Goal: Browse casually: Explore the website without a specific task or goal

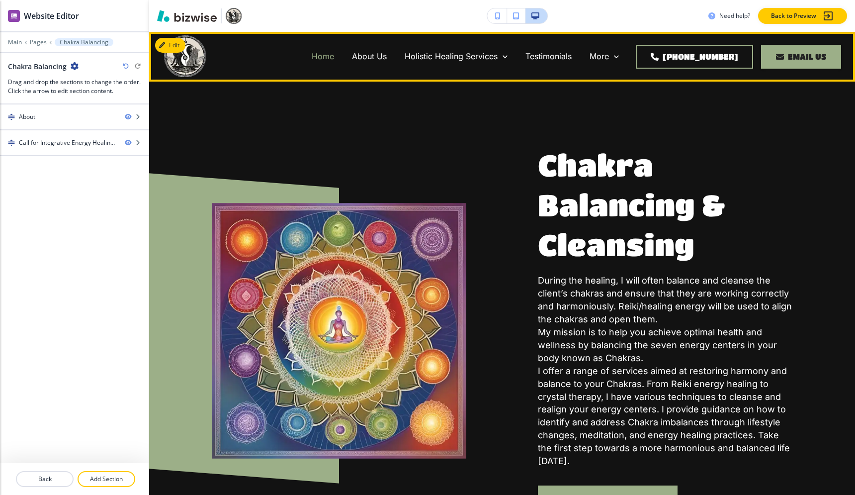
click at [334, 53] on p "Home" at bounding box center [323, 56] width 22 height 11
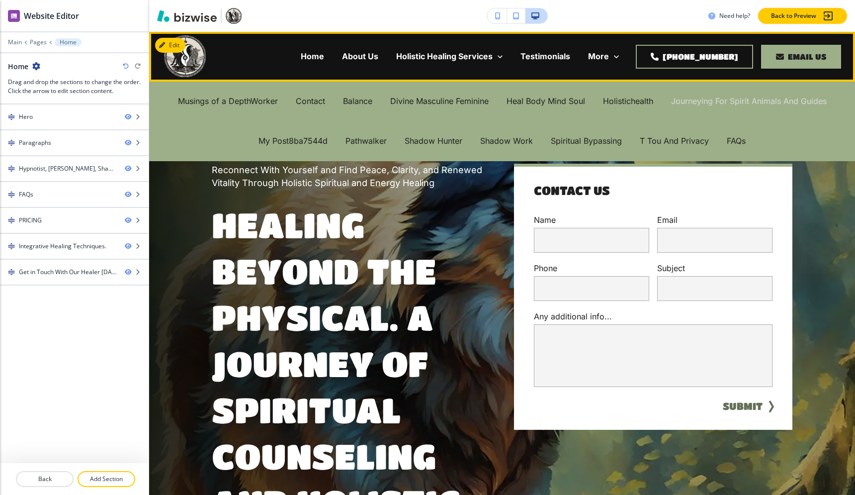
click at [702, 99] on p "Journeying For Spirit Animals And Guides" at bounding box center [749, 100] width 156 height 11
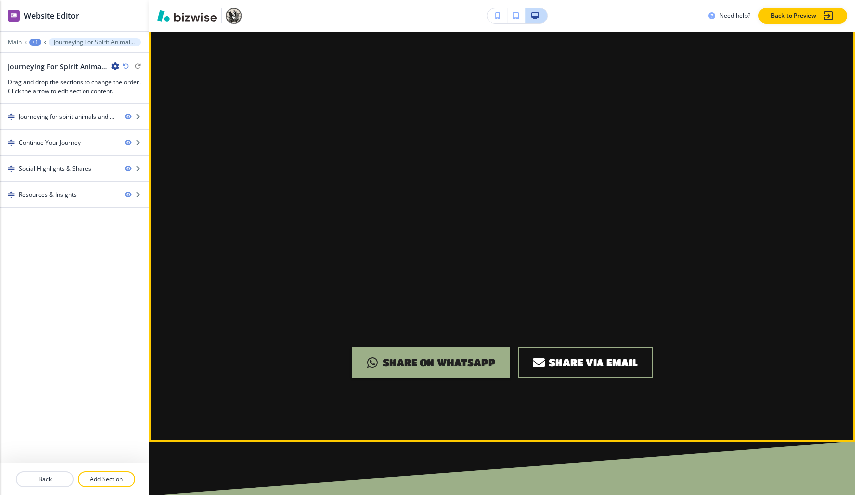
scroll to position [1221, 0]
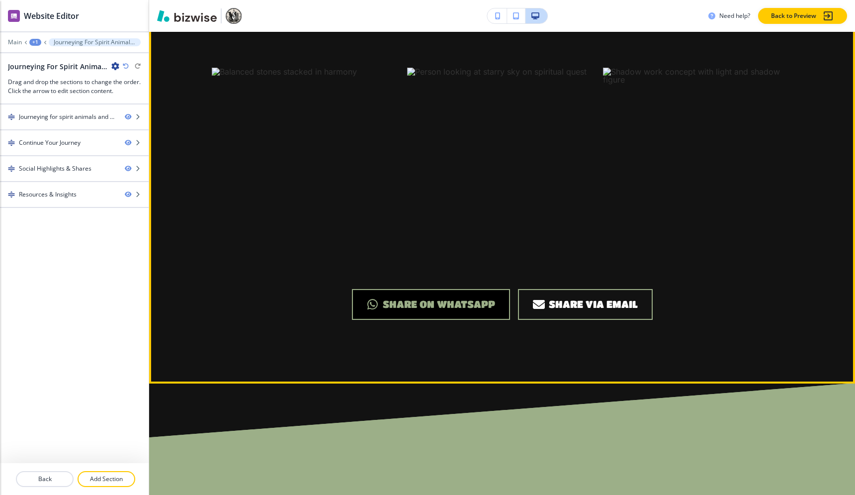
click at [481, 289] on link "Share on WhatsApp" at bounding box center [431, 304] width 158 height 31
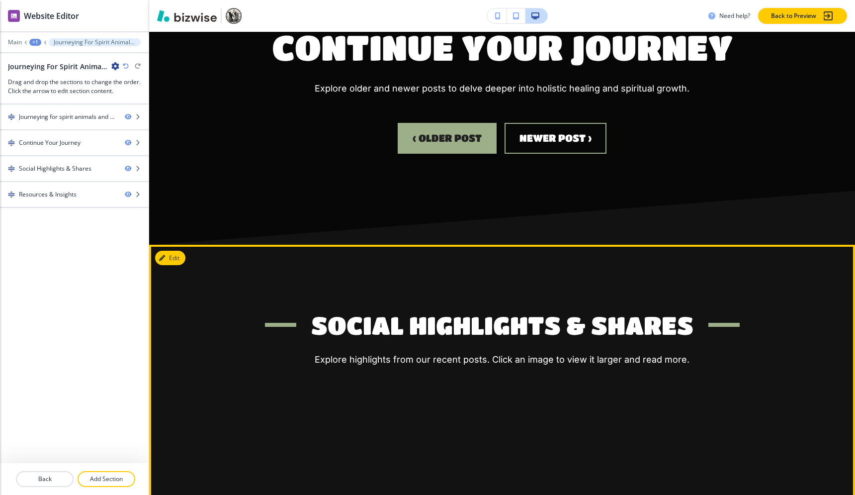
scroll to position [0, 0]
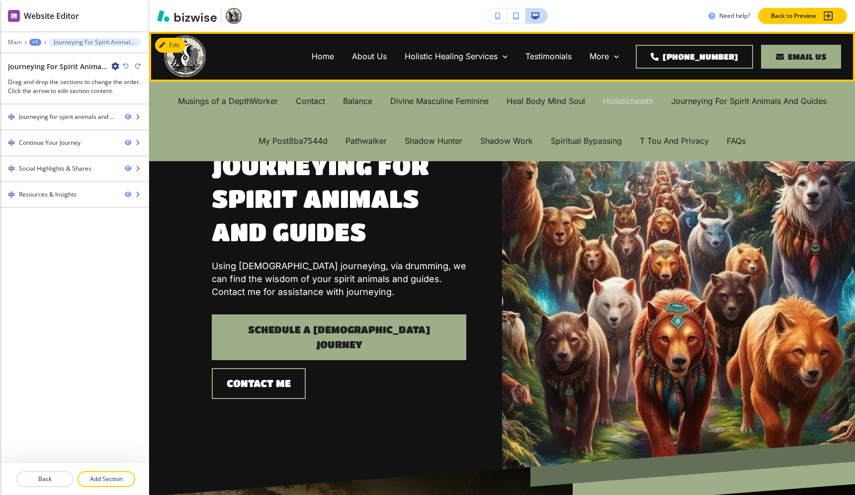
click at [618, 101] on p "Holistichealth" at bounding box center [628, 100] width 50 height 11
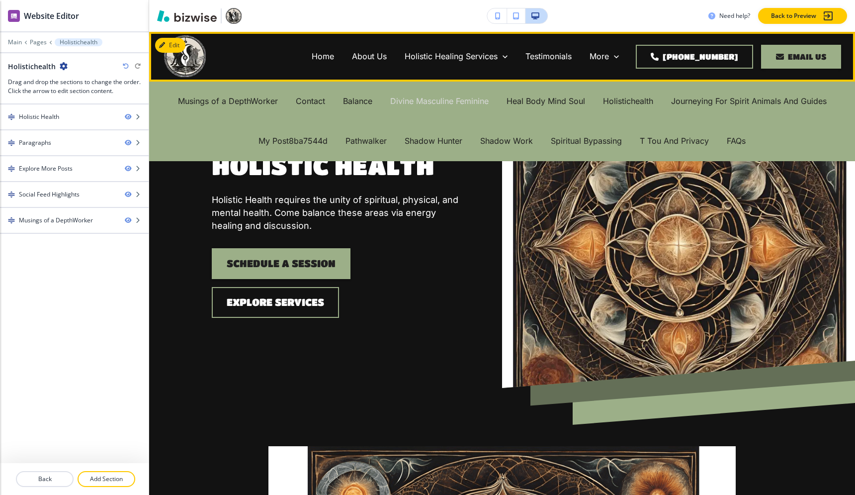
click at [452, 101] on p "Divine Masculine Feminine" at bounding box center [439, 100] width 98 height 11
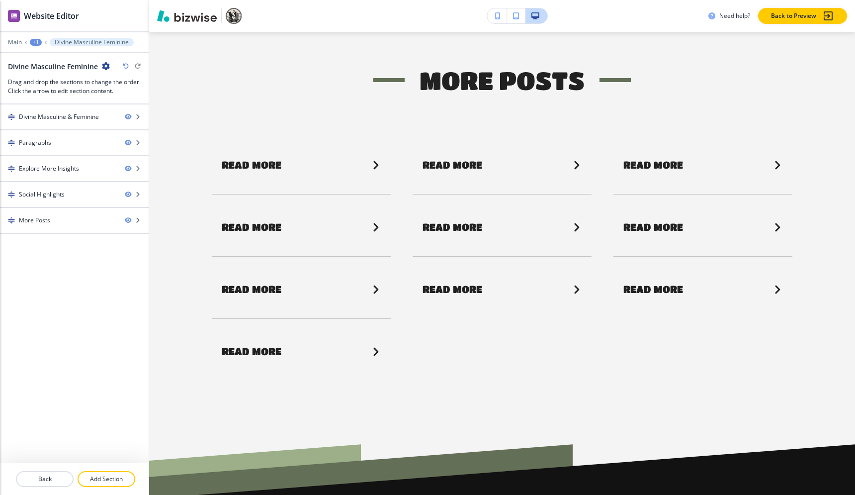
scroll to position [2017, 0]
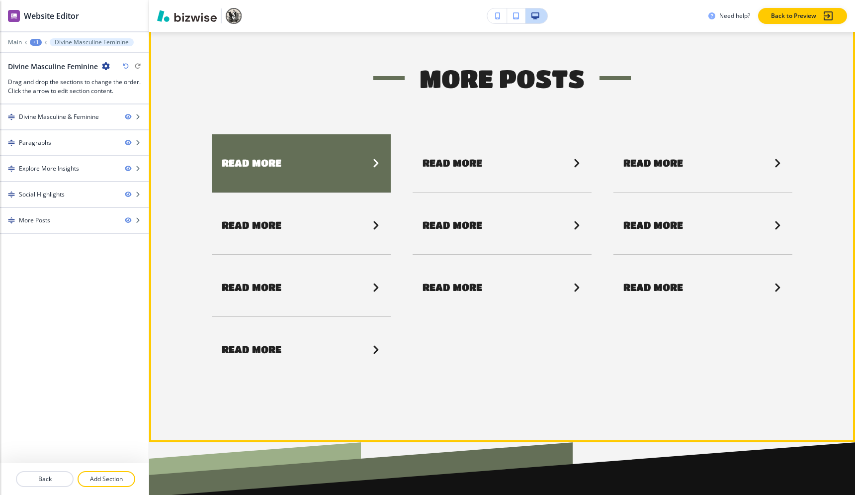
click at [377, 186] on button "Read More" at bounding box center [301, 163] width 179 height 58
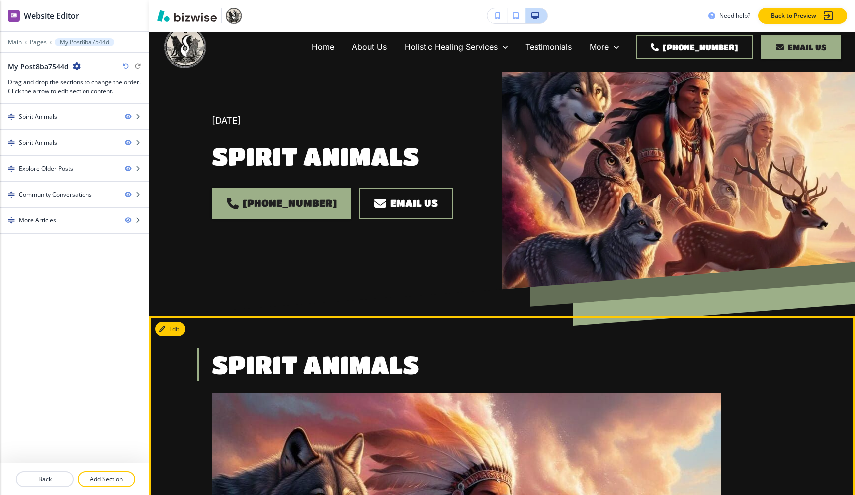
scroll to position [0, 0]
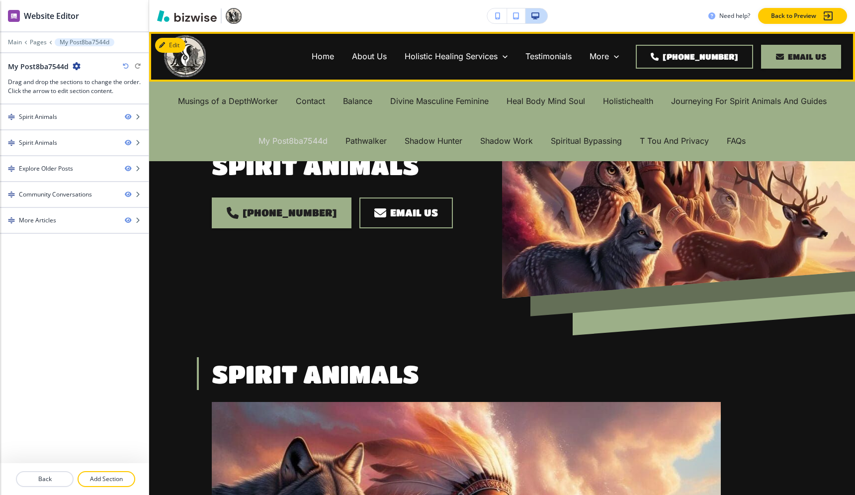
click at [317, 139] on p "My Post8ba7544d" at bounding box center [292, 140] width 69 height 11
click at [315, 143] on p "My Post8ba7544d" at bounding box center [292, 140] width 69 height 11
click at [312, 99] on p "Contact" at bounding box center [310, 100] width 29 height 11
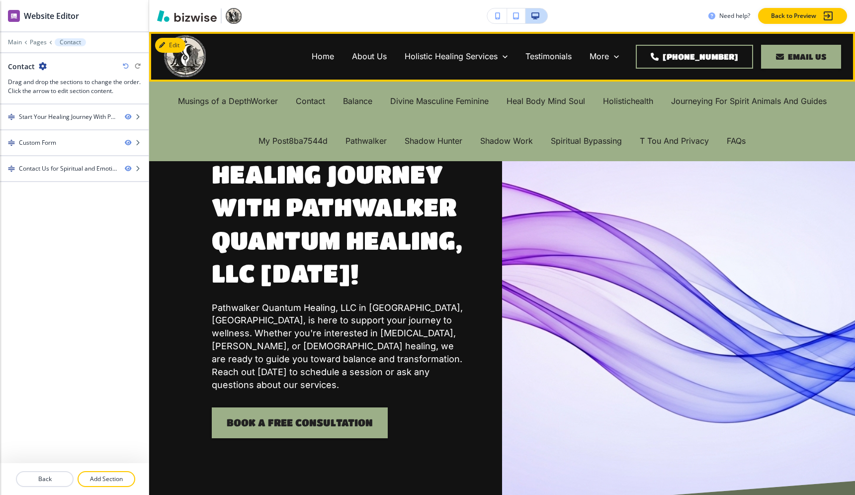
click at [371, 103] on div "Balance" at bounding box center [357, 100] width 47 height 11
click at [366, 103] on p "Balance" at bounding box center [357, 100] width 29 height 11
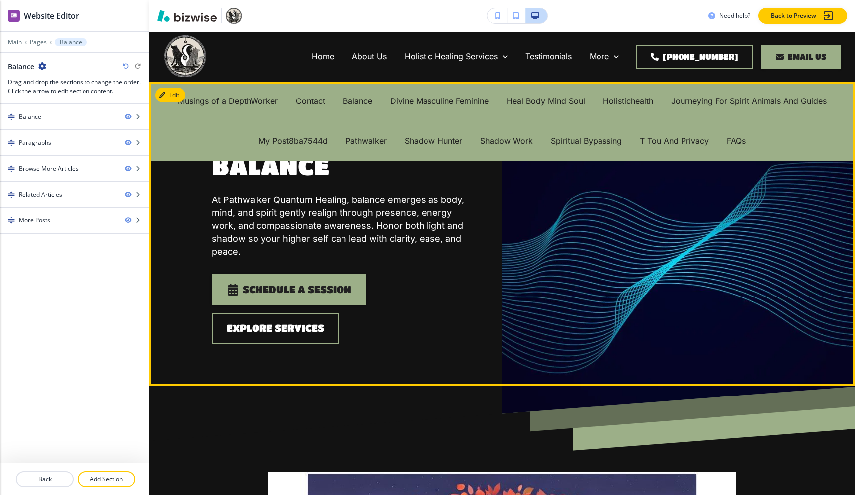
click at [447, 247] on p "At Pathwalker Quantum Healing, balance emerges as body, mind, and spirit gently…" at bounding box center [339, 225] width 254 height 65
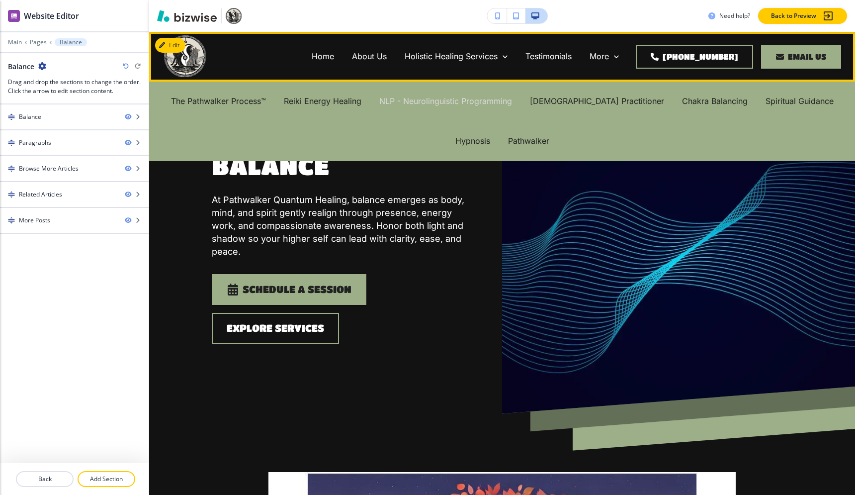
click at [468, 104] on p "NLP - Neurolinguistic Programming" at bounding box center [445, 100] width 133 height 11
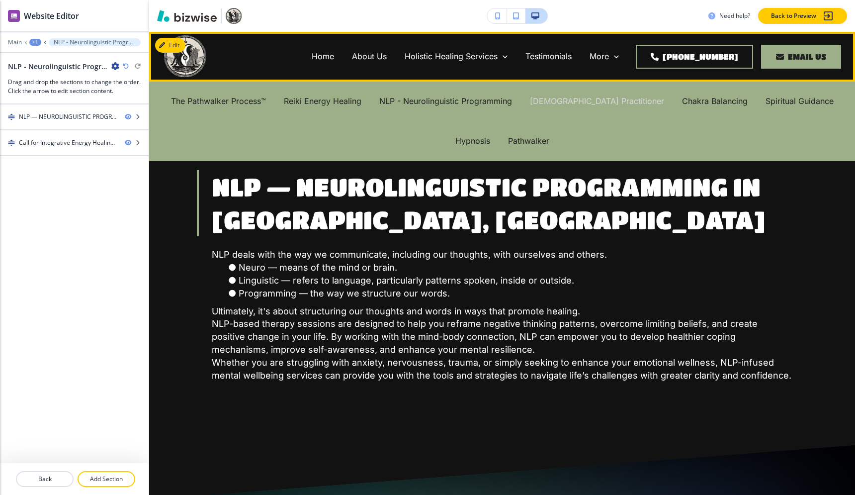
click at [546, 102] on p "[DEMOGRAPHIC_DATA] Practitioner" at bounding box center [597, 100] width 134 height 11
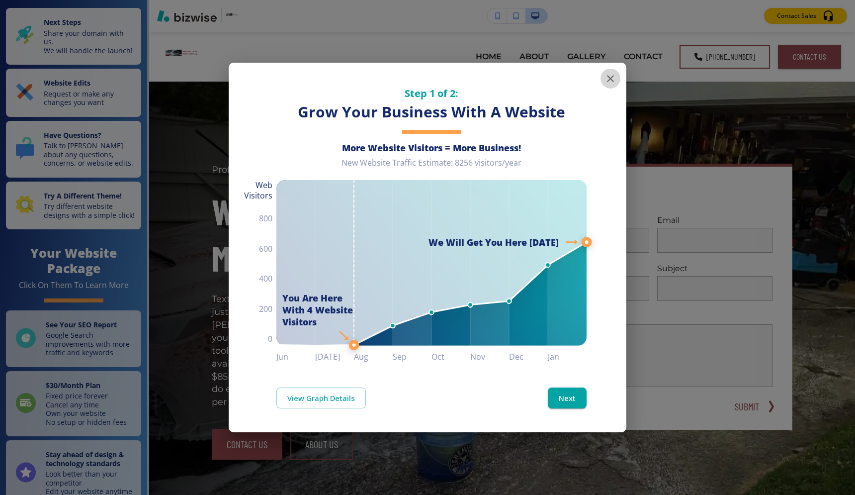
click at [608, 80] on icon "button" at bounding box center [610, 78] width 7 height 7
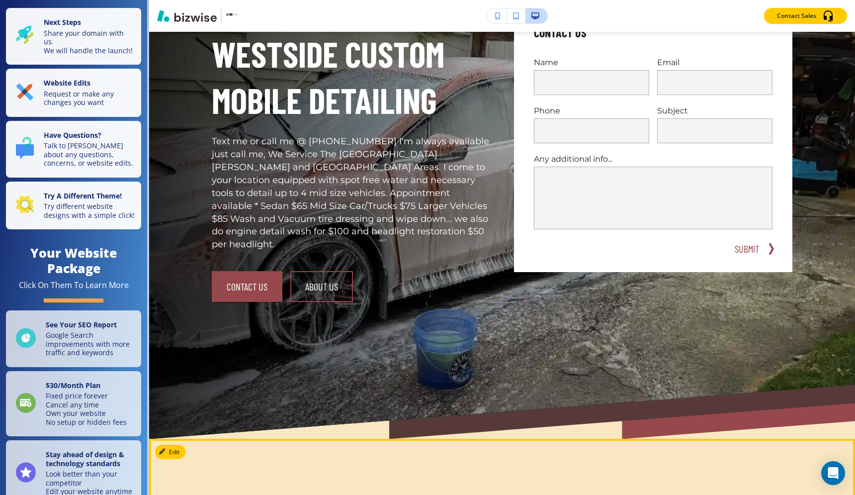
scroll to position [70, 0]
